Goal: Check status: Check status

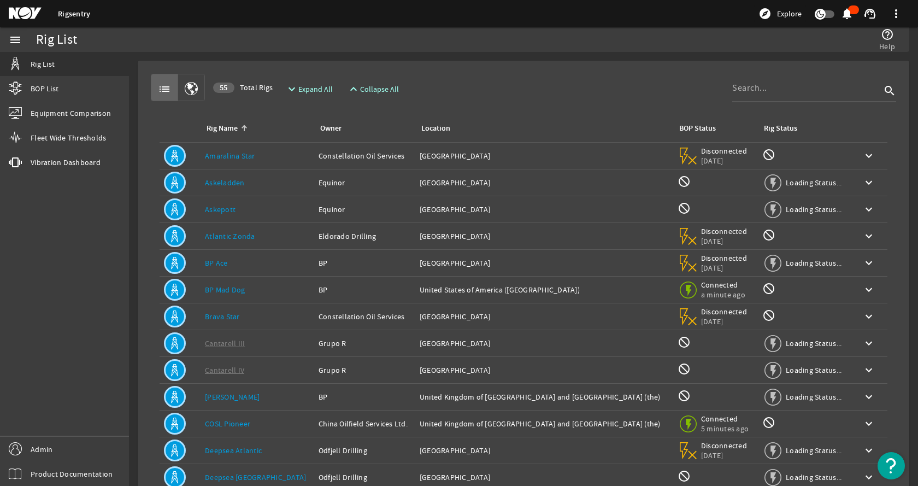
click at [235, 290] on link "BP Mad Dog" at bounding box center [225, 290] width 40 height 10
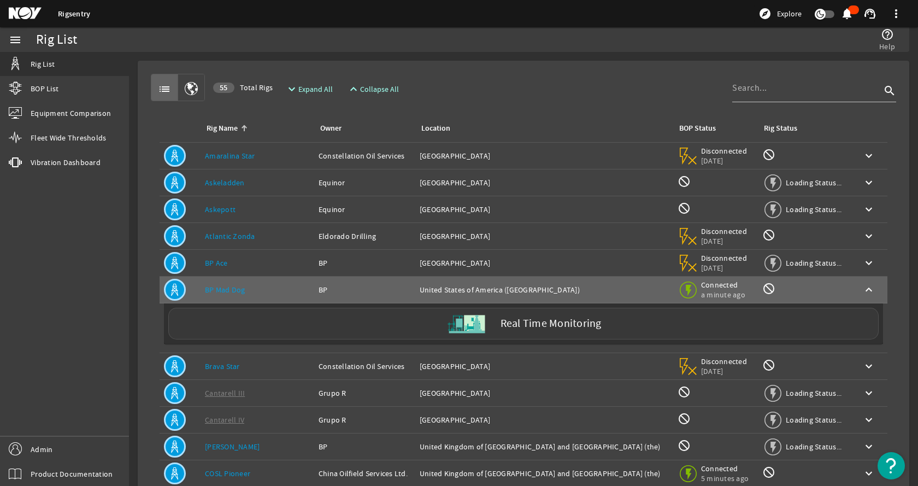
click at [343, 324] on div "Real Time Monitoring" at bounding box center [523, 324] width 710 height 32
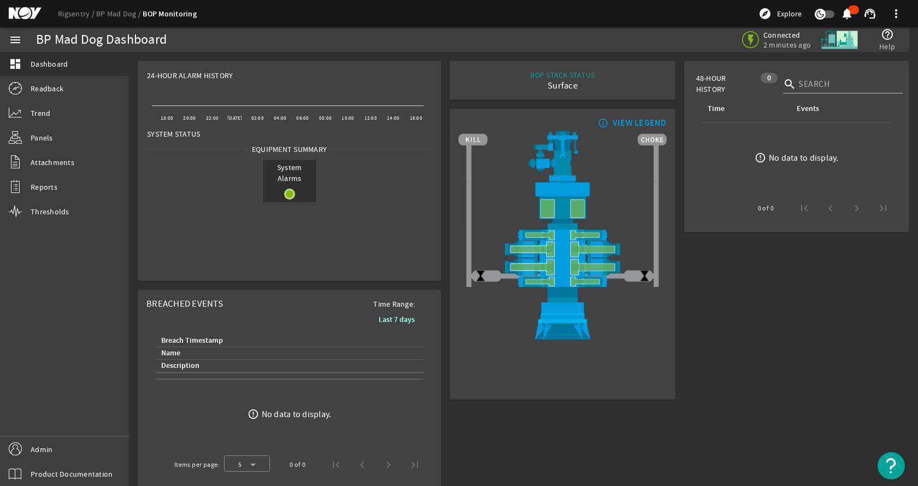
click at [447, 108] on rigsentry-mat-card "info_outline VIEW LEGEND" at bounding box center [562, 253] width 234 height 299
click at [65, 16] on link "Rigsentry" at bounding box center [77, 14] width 38 height 10
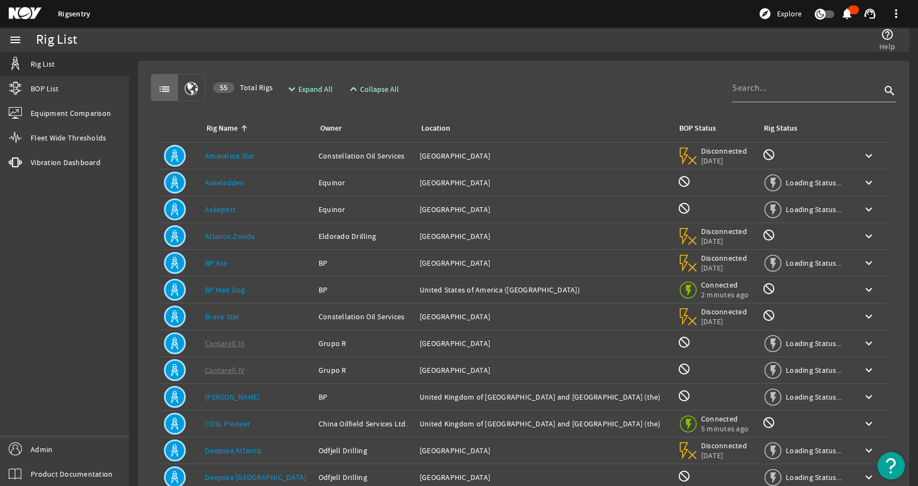
click at [576, 72] on div "list 55 Total Rigs expand_more Expand All expand_less Collapse All search Rig N…" at bounding box center [523, 328] width 754 height 518
click at [500, 58] on rigsentry-mat-card "list 55 Total Rigs expand_more Expand All expand_less Collapse All search Rig N…" at bounding box center [523, 328] width 789 height 553
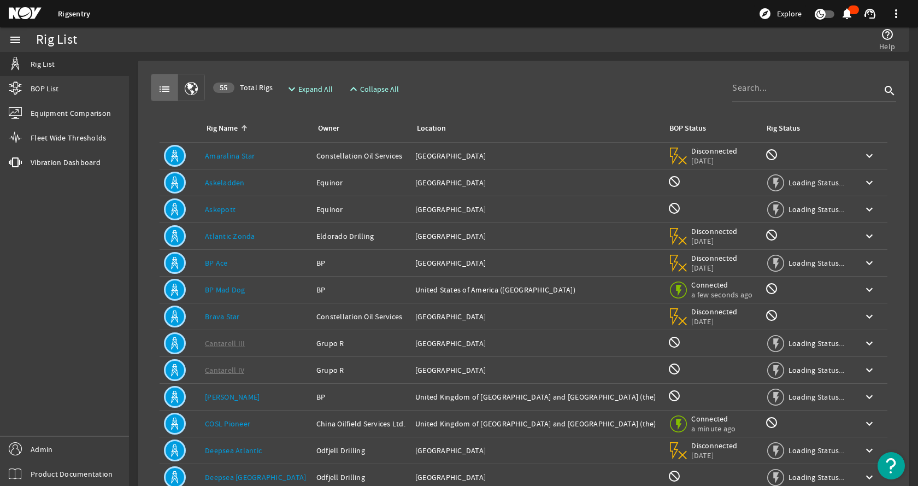
click at [494, 70] on div "list 55 Total Rigs expand_more Expand All expand_less Collapse All search Rig N…" at bounding box center [523, 328] width 754 height 518
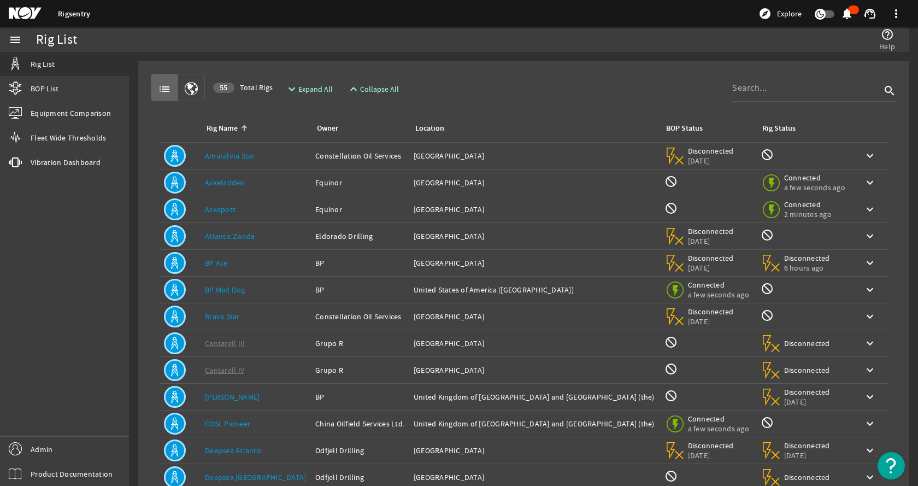
drag, startPoint x: 558, startPoint y: 63, endPoint x: 550, endPoint y: 69, distance: 10.5
click at [558, 63] on mat-card "list 55 Total Rigs expand_more Expand All expand_less Collapse All search Rig N…" at bounding box center [523, 329] width 771 height 536
